Goal: Task Accomplishment & Management: Complete application form

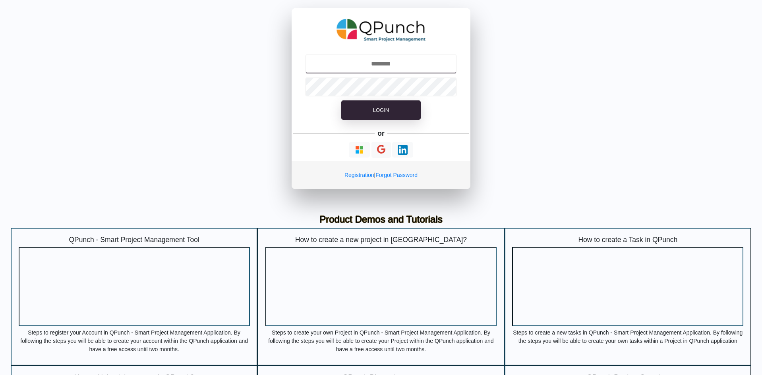
click at [390, 59] on input "text" at bounding box center [381, 63] width 152 height 19
click at [360, 147] on img "button" at bounding box center [359, 150] width 10 height 10
click at [361, 179] on div "Registration | Forgot Password" at bounding box center [381, 175] width 179 height 29
click at [362, 175] on link "Registration" at bounding box center [359, 175] width 30 height 6
